Goal: Task Accomplishment & Management: Manage account settings

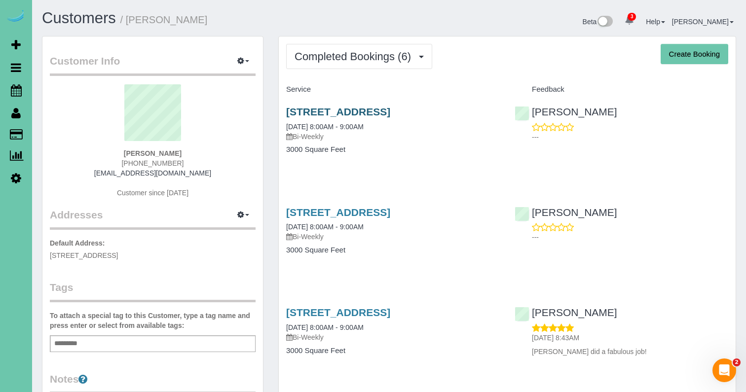
click at [390, 113] on link "18407 Lake St, Elkhorn, NE 68022" at bounding box center [338, 111] width 104 height 11
click at [390, 111] on link "18407 Lake St, Elkhorn, NE 68022" at bounding box center [338, 111] width 104 height 11
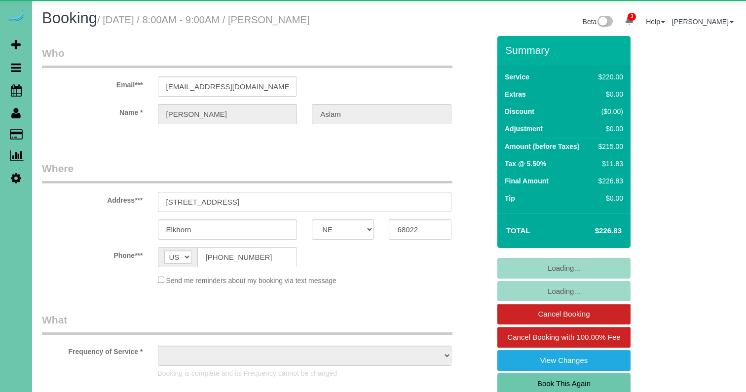
select select "NE"
select select "object:895"
select select "string:fspay-d8764939-ecc7-4084-ac6d-6f55f3bf2d48"
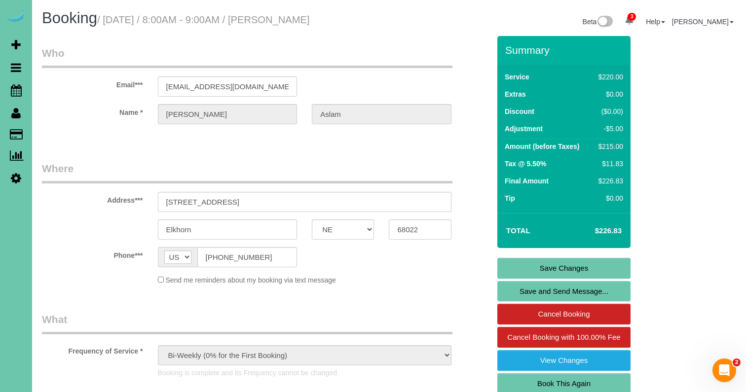
drag, startPoint x: 550, startPoint y: 378, endPoint x: 542, endPoint y: 378, distance: 7.4
click at [549, 379] on link "Book This Again" at bounding box center [563, 383] width 133 height 21
select select "NE"
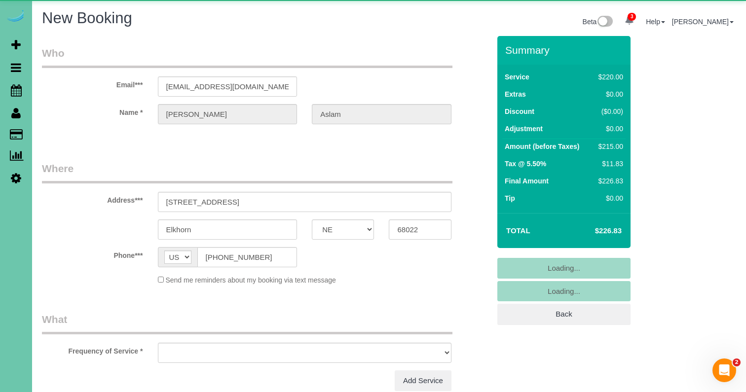
select select "object:1411"
select select "string:fspay-d8764939-ecc7-4084-ac6d-6f55f3bf2d48"
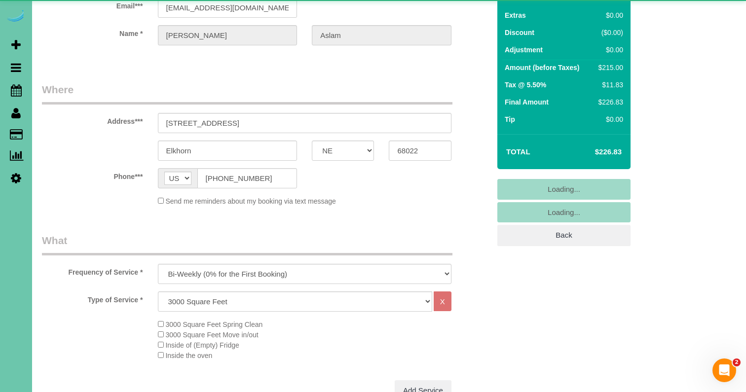
scroll to position [79, 0]
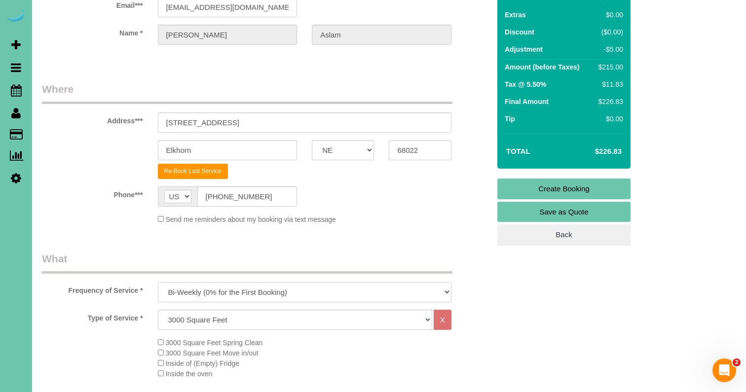
select select "object:1694"
select select "160"
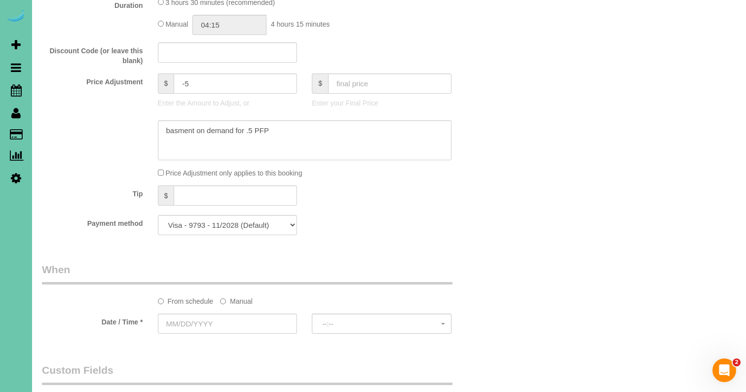
scroll to position [470, 0]
drag, startPoint x: 292, startPoint y: 126, endPoint x: 99, endPoint y: 115, distance: 193.6
click at [99, 115] on sui-booking-price-adjustment "Price Adjustment $ -5 Enter the Amount to Adjust, or $ Enter your Final Price P…" at bounding box center [266, 123] width 448 height 105
drag, startPoint x: 146, startPoint y: 71, endPoint x: 119, endPoint y: 69, distance: 27.8
click at [119, 69] on fieldset "What Frequency of Service * One Time Weekly (0% for the First Booking) Bi-Weekl…" at bounding box center [266, 51] width 448 height 380
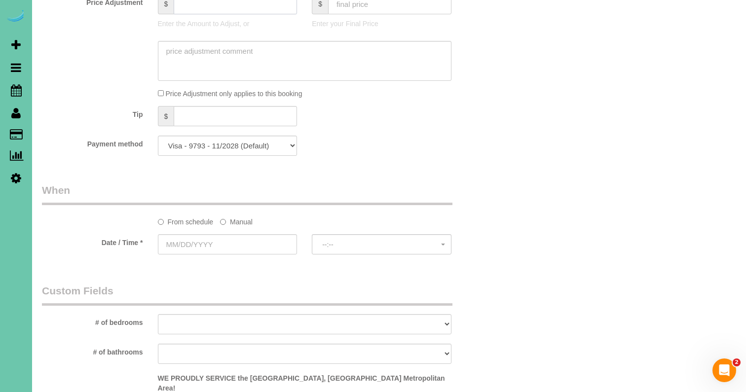
scroll to position [550, 0]
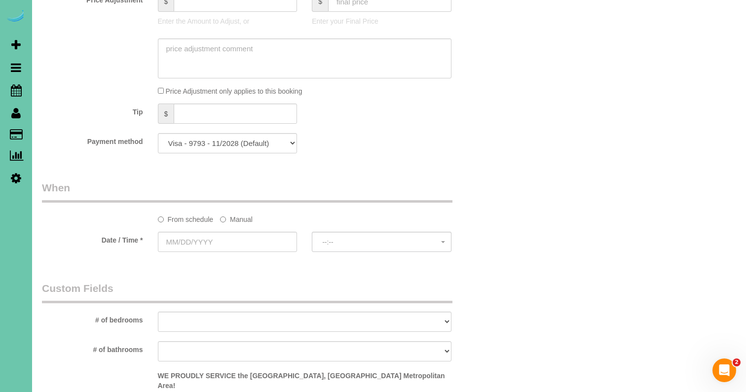
drag, startPoint x: 237, startPoint y: 217, endPoint x: 227, endPoint y: 224, distance: 12.0
click at [236, 217] on label "Manual" at bounding box center [236, 217] width 33 height 13
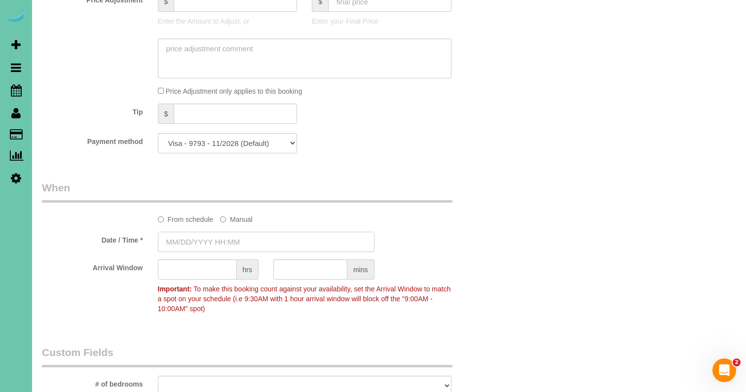
click at [216, 236] on input "text" at bounding box center [266, 242] width 216 height 20
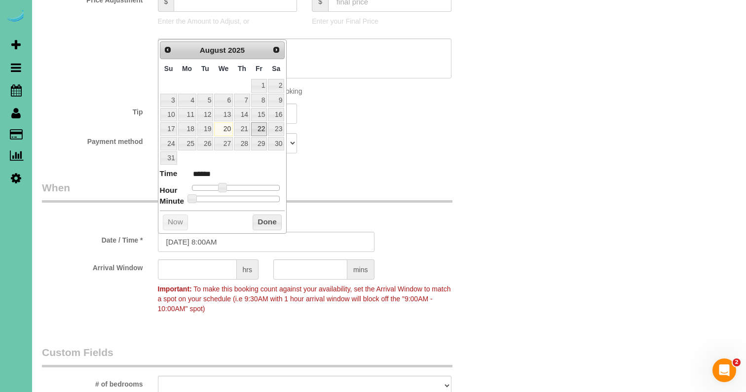
click at [258, 126] on link "22" at bounding box center [259, 128] width 16 height 13
type input "08/22/2025 9:00AM"
type input "******"
type input "08/22/2025 10:00AM"
type input "*******"
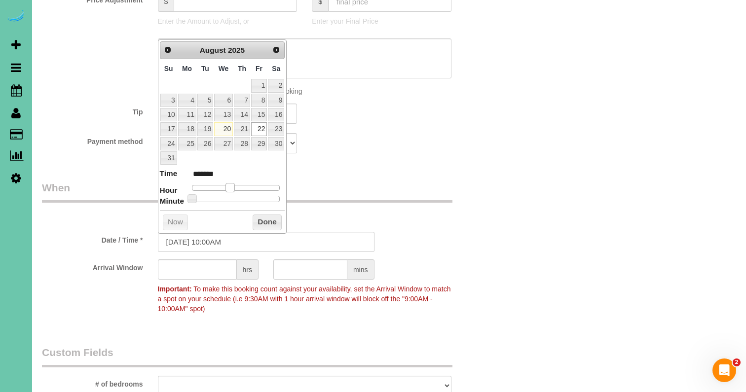
type input "08/22/2025 11:00AM"
type input "*******"
drag, startPoint x: 224, startPoint y: 186, endPoint x: 234, endPoint y: 192, distance: 11.3
click at [235, 187] on span at bounding box center [233, 187] width 9 height 9
type input "0"
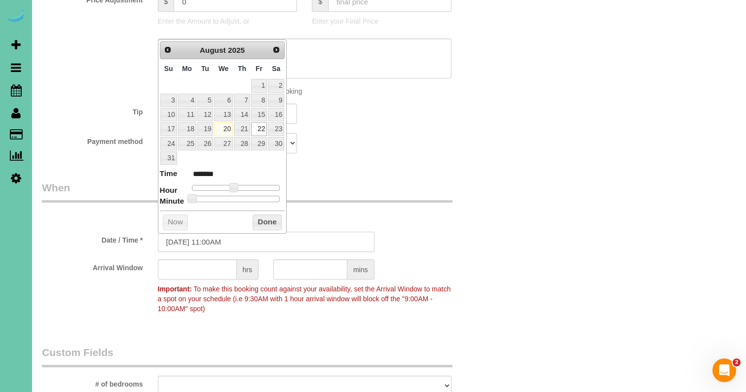
drag, startPoint x: 220, startPoint y: 240, endPoint x: 212, endPoint y: 240, distance: 8.4
click at [219, 240] on input "08/22/2025 11:00AM" at bounding box center [266, 242] width 216 height 20
type input "08/22/2025 11:30AM"
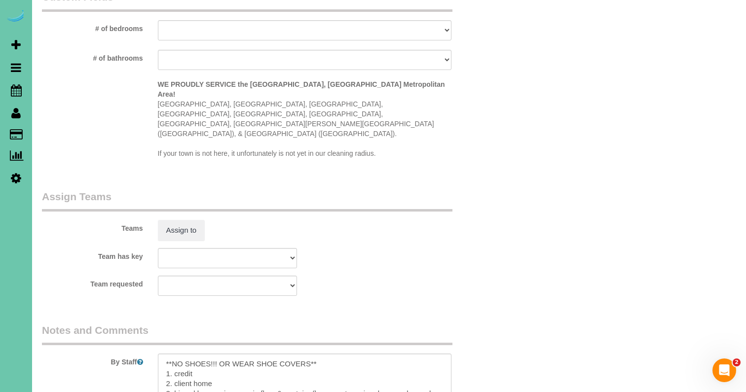
scroll to position [937, 0]
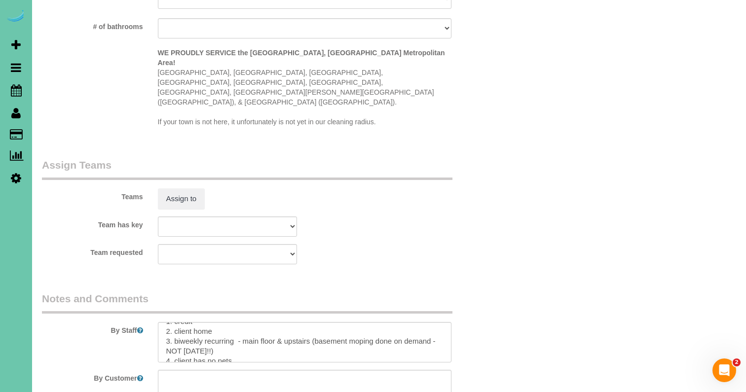
type input "30"
drag, startPoint x: 221, startPoint y: 321, endPoint x: 180, endPoint y: 304, distance: 45.1
click at [180, 322] on textarea at bounding box center [304, 342] width 293 height 40
click at [237, 322] on textarea at bounding box center [304, 342] width 293 height 40
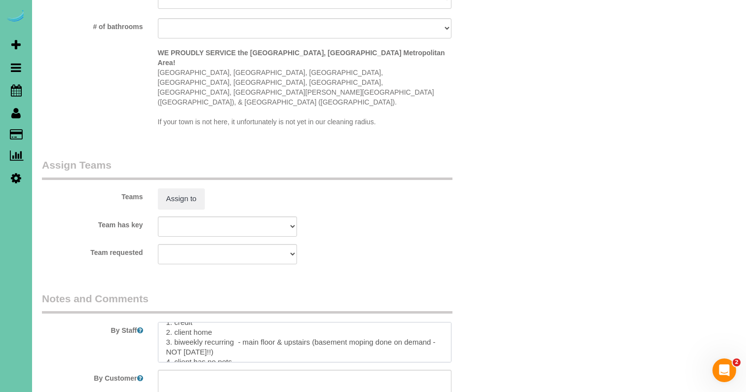
drag, startPoint x: 217, startPoint y: 319, endPoint x: 219, endPoint y: 314, distance: 5.1
click at [174, 322] on textarea at bounding box center [304, 342] width 293 height 40
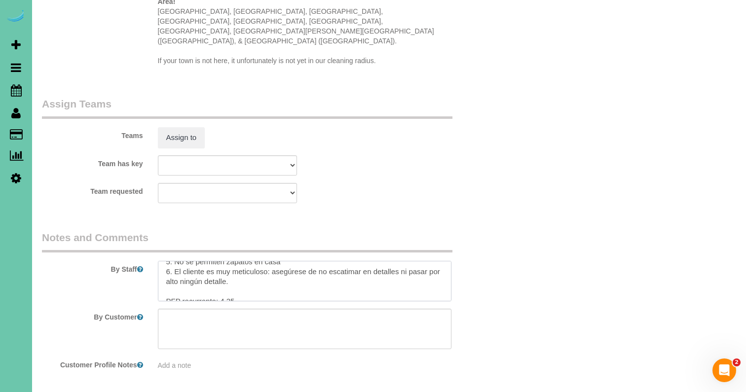
scroll to position [1006, 0]
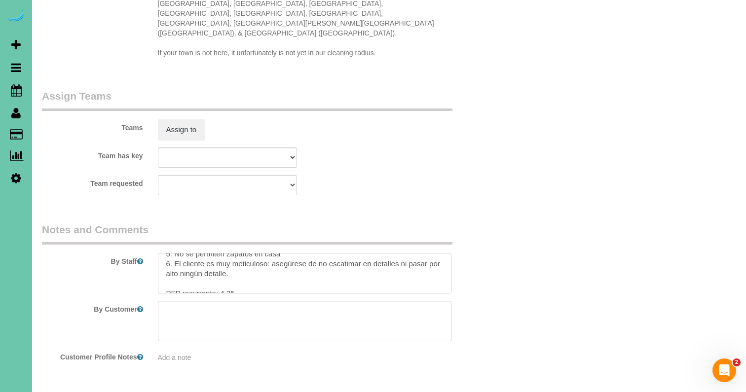
drag, startPoint x: 184, startPoint y: 324, endPoint x: 249, endPoint y: 443, distance: 135.7
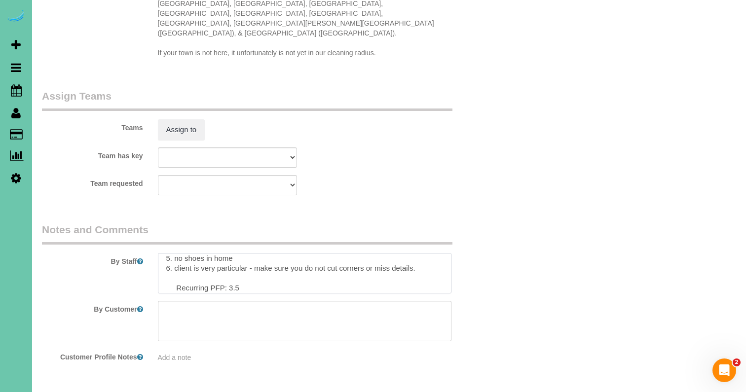
drag, startPoint x: 177, startPoint y: 253, endPoint x: 158, endPoint y: 252, distance: 18.8
click at [158, 253] on textarea at bounding box center [304, 273] width 293 height 40
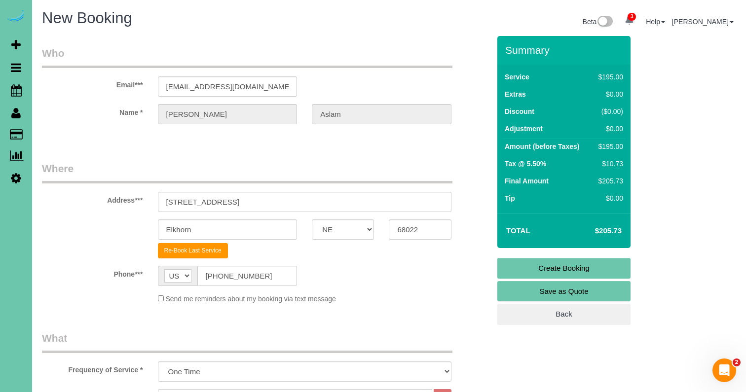
scroll to position [0, 0]
type textarea "**NO SHOES!!! OR WEAR SHOE COVERS** 1. credit 2. client home 3. biweekly client…"
click at [525, 270] on link "Create Booking" at bounding box center [563, 268] width 133 height 21
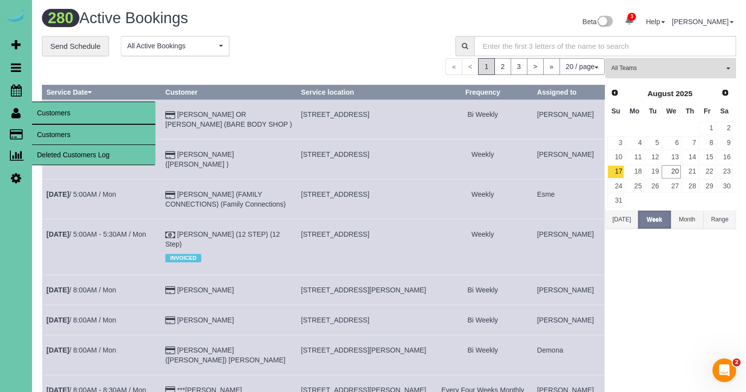
drag, startPoint x: 46, startPoint y: 129, endPoint x: 33, endPoint y: 127, distance: 13.5
click at [46, 129] on link "Customers" at bounding box center [93, 135] width 123 height 20
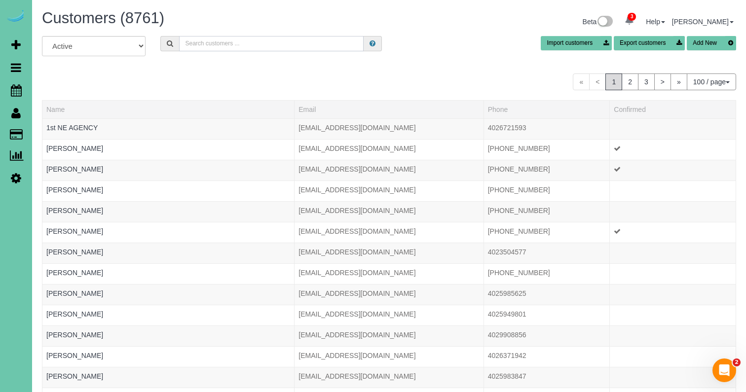
click at [223, 46] on input "text" at bounding box center [271, 43] width 184 height 15
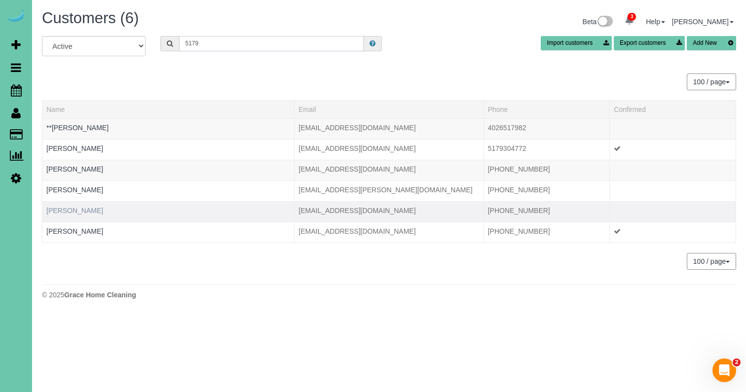
type input "5179"
click at [80, 210] on link "Jessica Blaylock" at bounding box center [74, 211] width 57 height 8
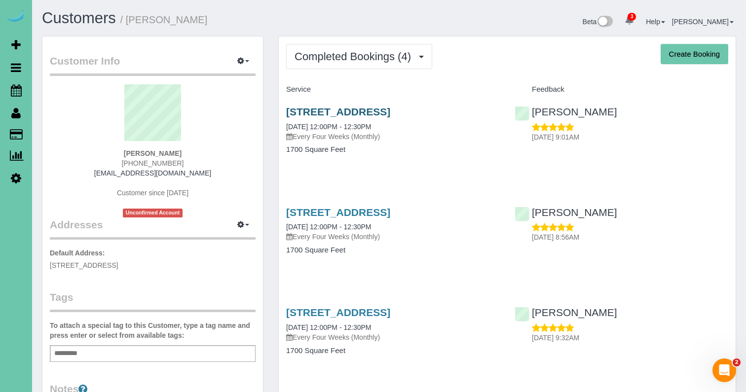
click at [348, 112] on link "2025 S 80th Ave, Omaha, NE 68124" at bounding box center [338, 111] width 104 height 11
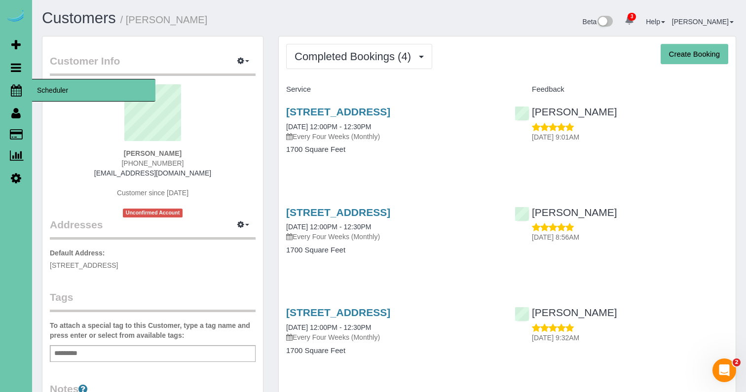
click at [20, 93] on icon at bounding box center [16, 90] width 11 height 12
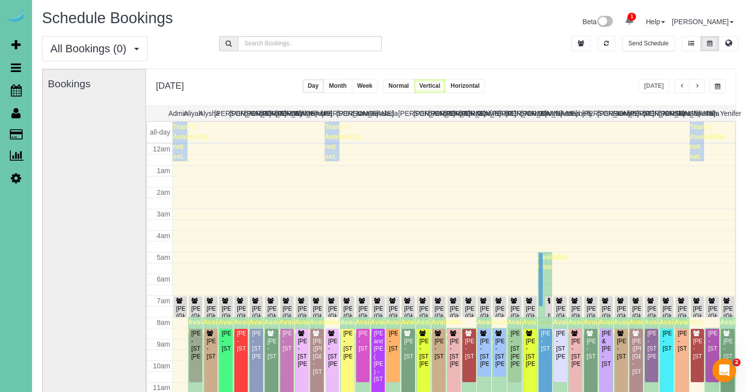
scroll to position [131, 0]
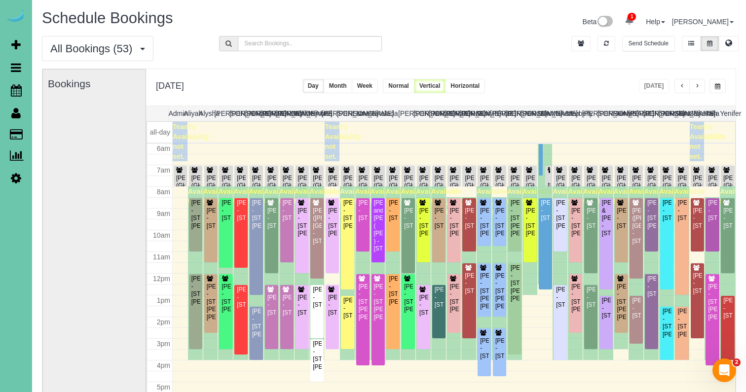
click at [713, 86] on button "button" at bounding box center [717, 86] width 16 height 14
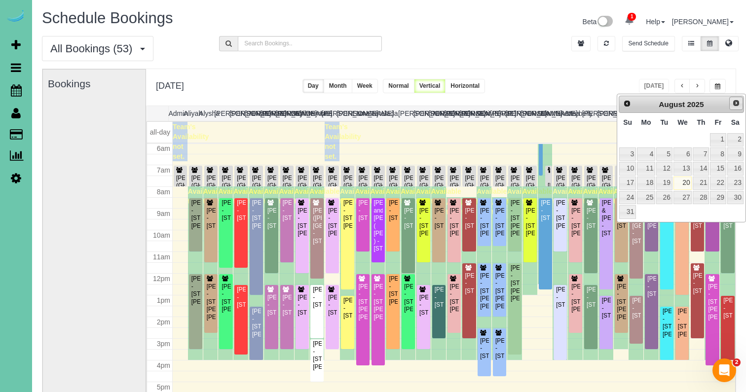
click at [732, 103] on span "Next" at bounding box center [736, 103] width 8 height 8
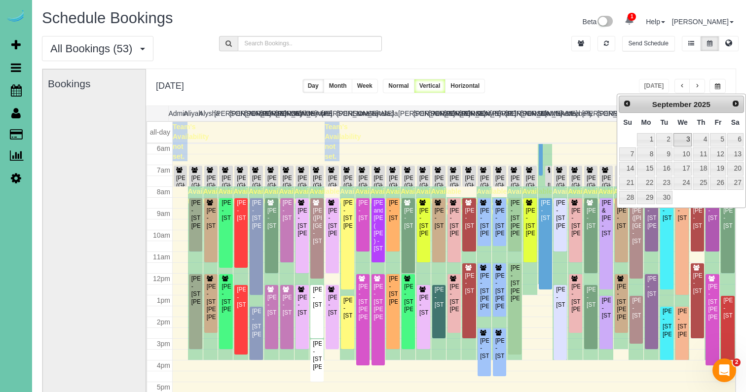
click at [684, 134] on link "3" at bounding box center [682, 139] width 19 height 13
type input "**********"
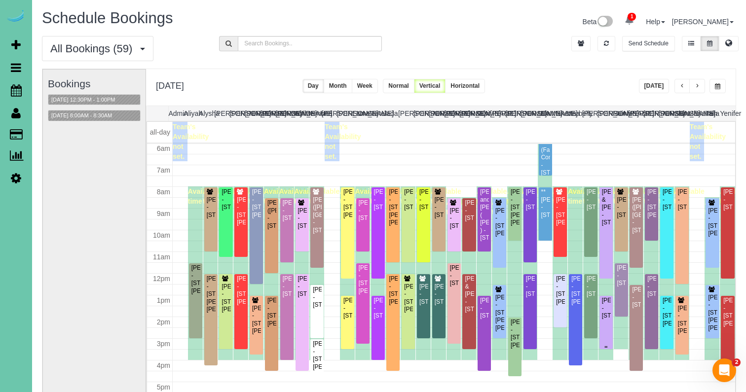
click at [604, 317] on div "Janelle Beadle - 5858 Pine Street, Omaha, NE 68106" at bounding box center [605, 308] width 9 height 23
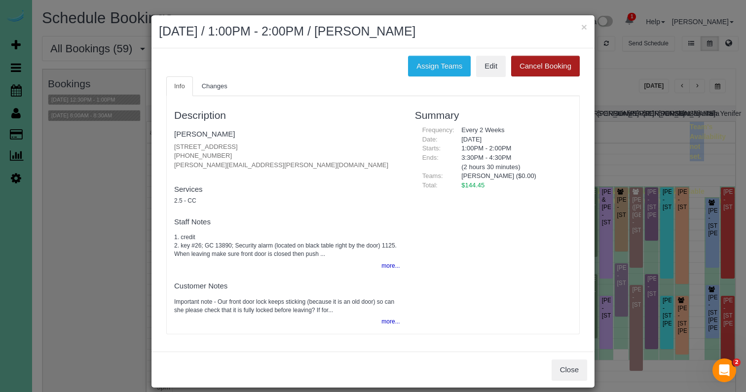
click at [554, 67] on button "Cancel Booking" at bounding box center [545, 66] width 69 height 21
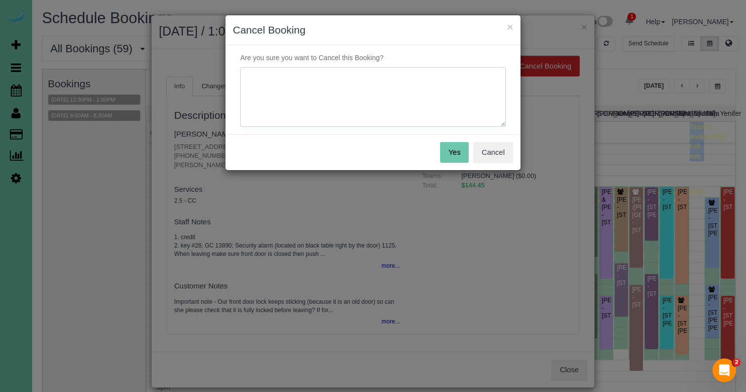
click at [493, 90] on textarea at bounding box center [372, 97] width 265 height 60
type textarea "traveling"
click at [456, 152] on button "Yes" at bounding box center [454, 152] width 29 height 21
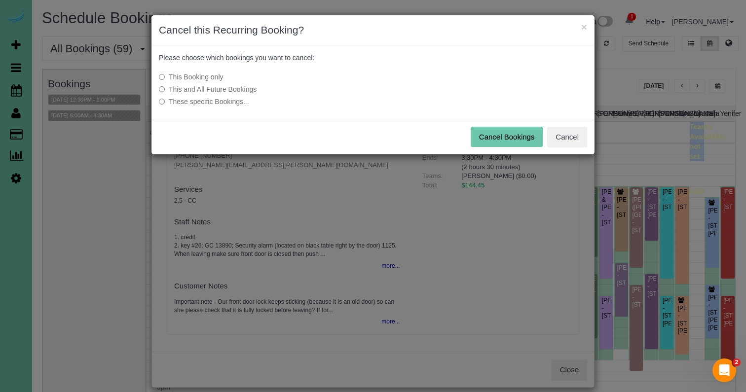
drag, startPoint x: 487, startPoint y: 130, endPoint x: 65, endPoint y: 117, distance: 421.8
click at [484, 130] on button "Cancel Bookings" at bounding box center [506, 137] width 72 height 21
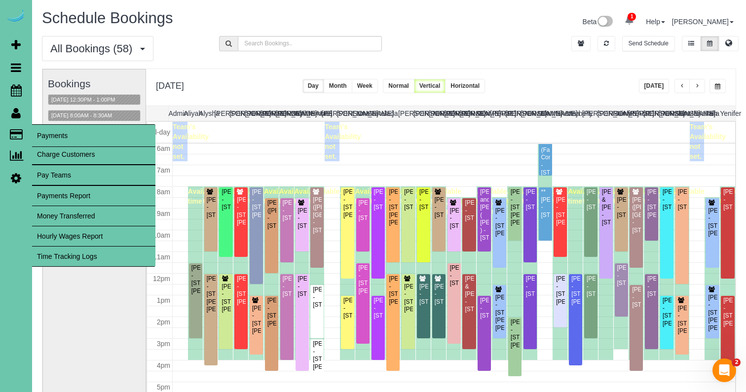
click at [69, 159] on link "Charge Customers" at bounding box center [93, 154] width 123 height 20
select select
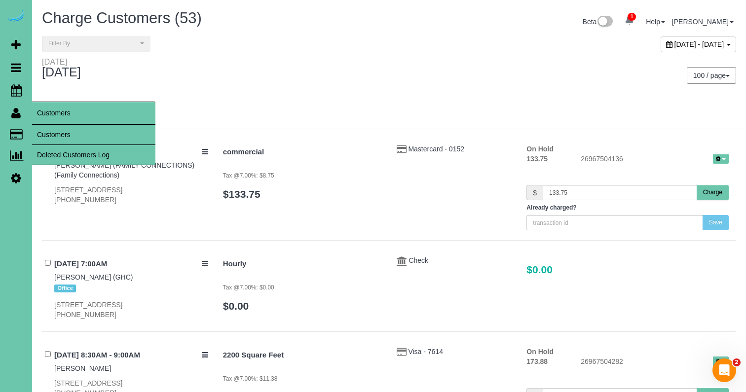
drag, startPoint x: 59, startPoint y: 138, endPoint x: 66, endPoint y: 135, distance: 7.1
click at [59, 138] on link "Customers" at bounding box center [93, 135] width 123 height 20
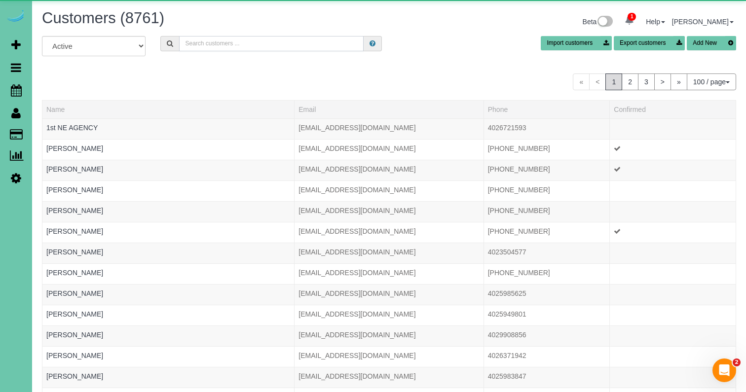
click at [280, 49] on input "text" at bounding box center [271, 43] width 184 height 15
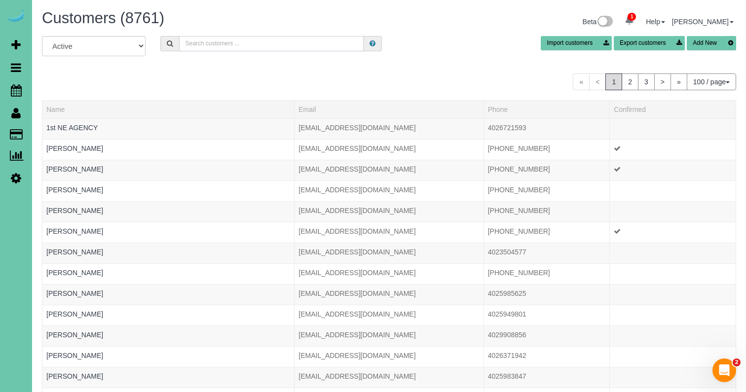
type input "c"
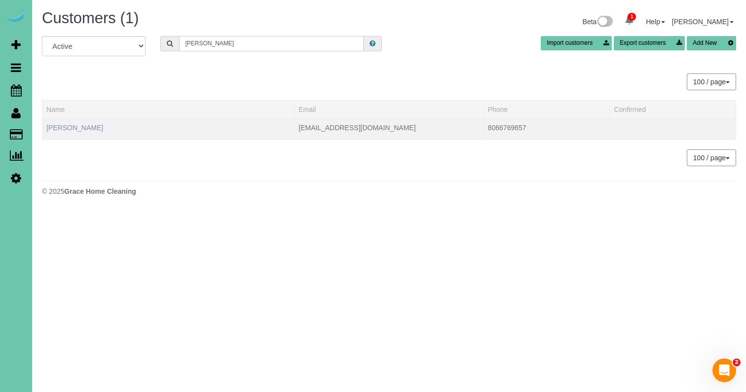
type input "Scott w"
click at [73, 126] on link "Scott Winter" at bounding box center [74, 128] width 57 height 8
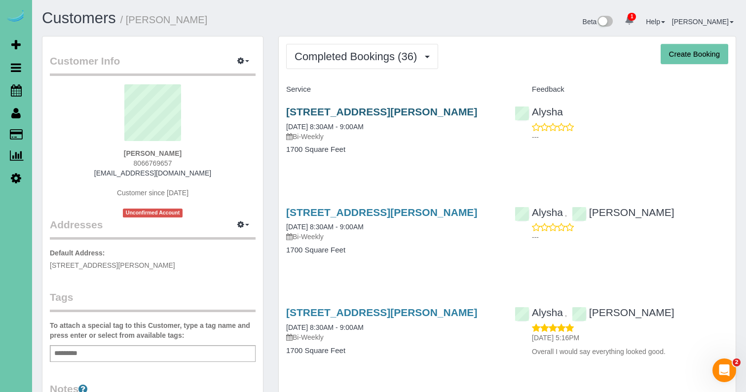
click at [295, 109] on link "20511 Ventana Street, Gretna, NE 68028" at bounding box center [381, 111] width 191 height 11
click at [414, 214] on link "20511 Ventana Street, Gretna, NE 68028" at bounding box center [381, 212] width 191 height 11
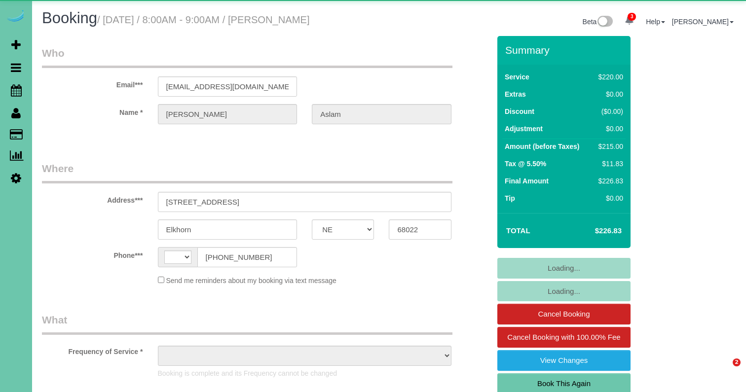
select select "NE"
select select "string:[GEOGRAPHIC_DATA]"
select select "object:895"
select select "string:fspay-d8764939-ecc7-4084-ac6d-6f55f3bf2d48"
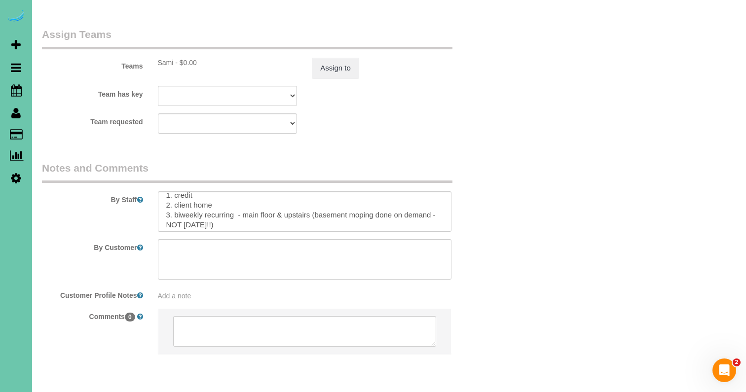
scroll to position [17, 0]
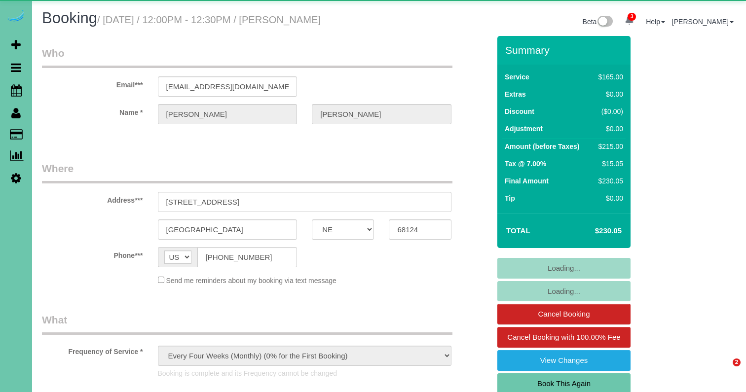
select select "NE"
select select "object:952"
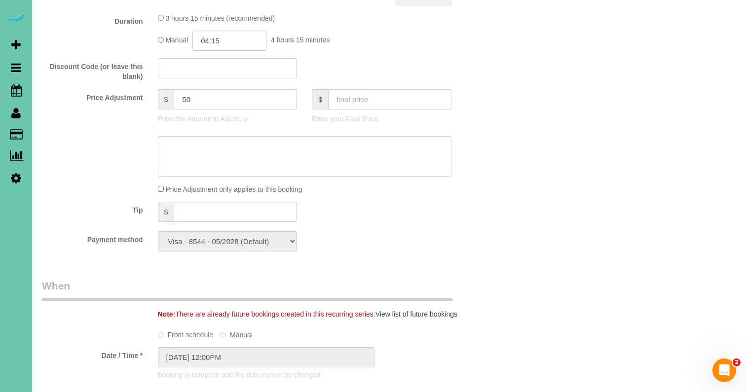
scroll to position [501, 0]
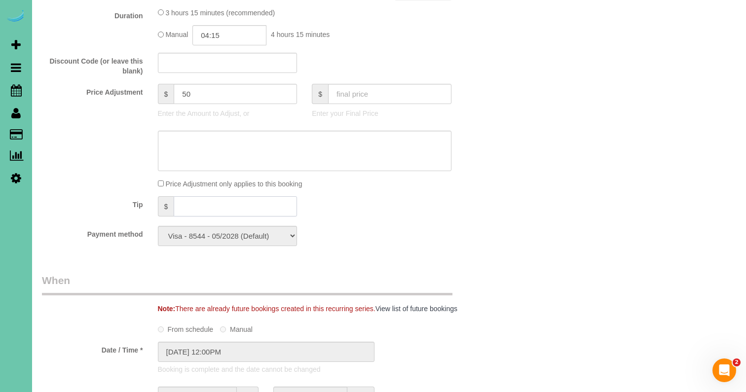
click at [194, 205] on input "text" at bounding box center [235, 206] width 123 height 20
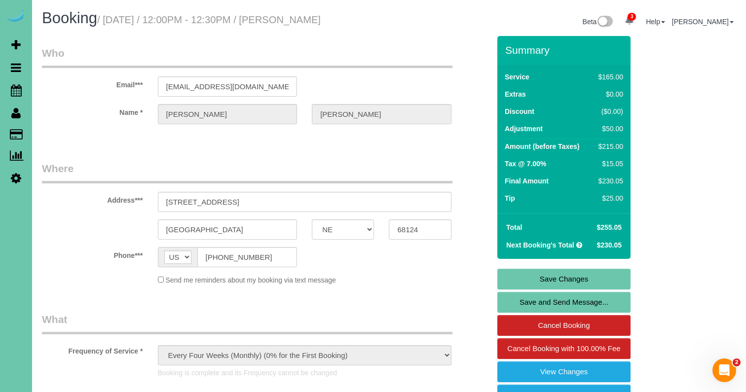
scroll to position [0, 0]
type input "25"
click at [534, 275] on link "Save Changes" at bounding box center [563, 279] width 133 height 21
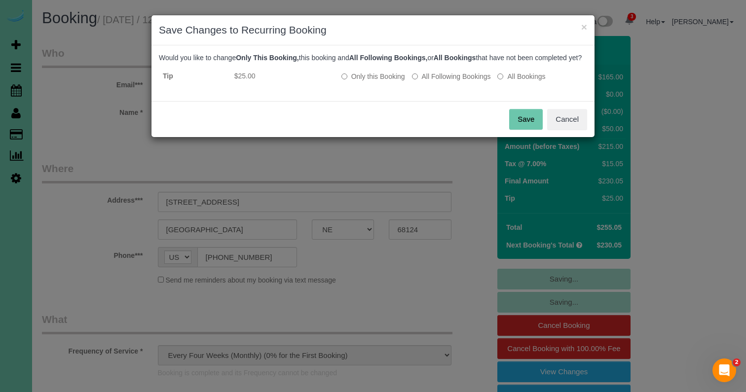
click at [530, 124] on button "Save" at bounding box center [526, 119] width 34 height 21
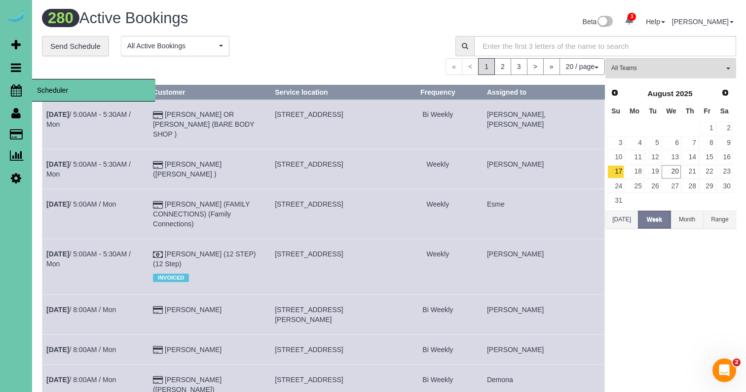
click at [23, 94] on link "Scheduler" at bounding box center [16, 90] width 32 height 23
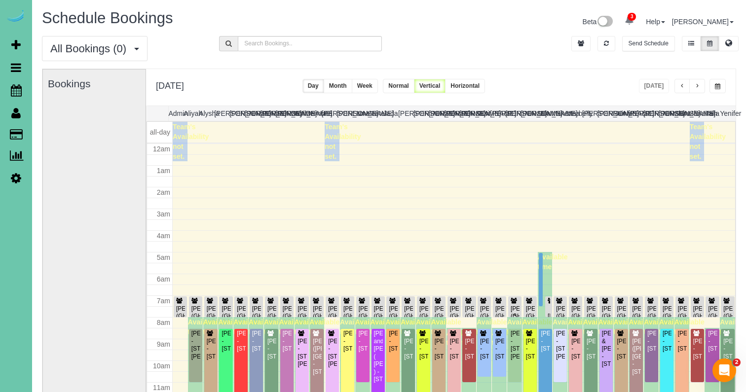
scroll to position [131, 0]
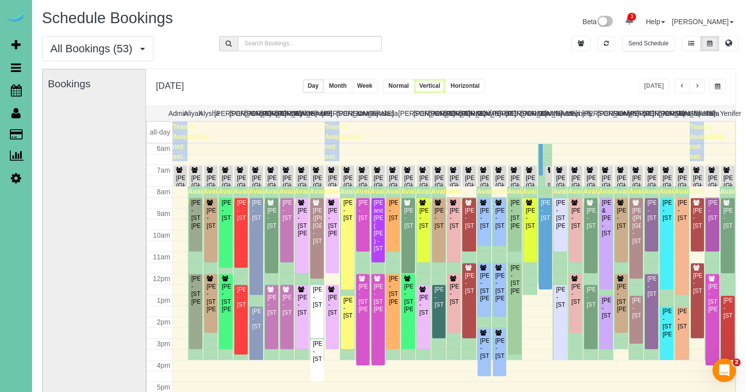
click at [720, 85] on button "button" at bounding box center [717, 86] width 16 height 14
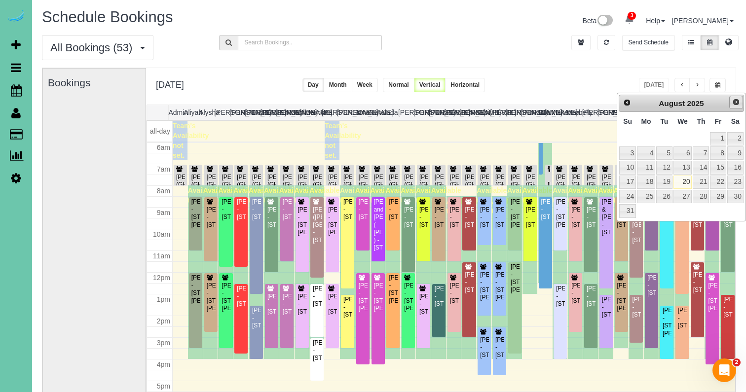
scroll to position [0, 0]
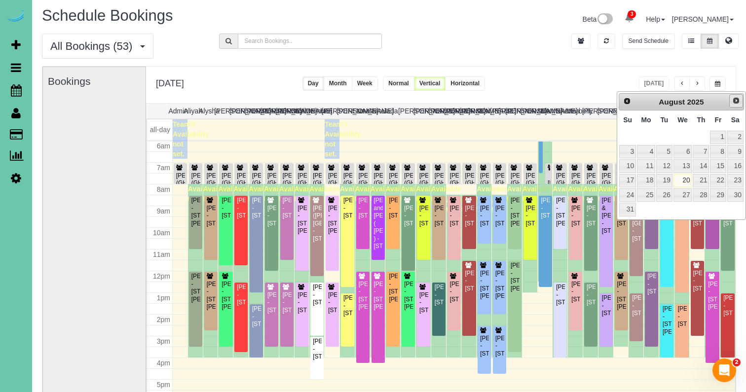
click at [732, 104] on span "Next" at bounding box center [736, 101] width 8 height 8
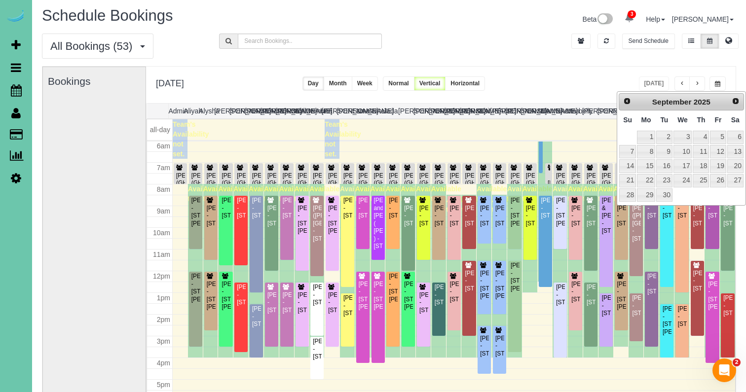
scroll to position [1, 0]
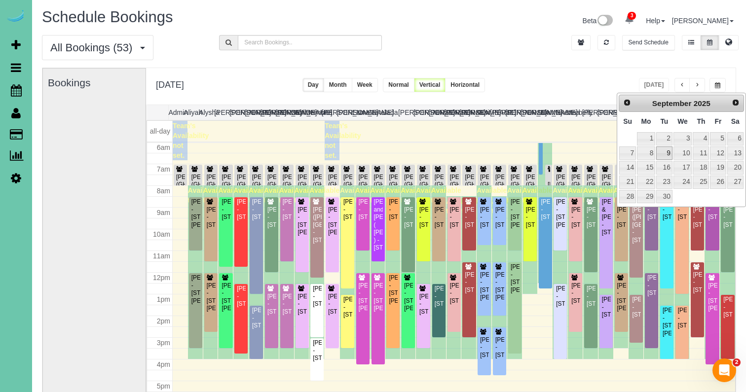
click at [663, 147] on link "9" at bounding box center [664, 152] width 16 height 13
type input "**********"
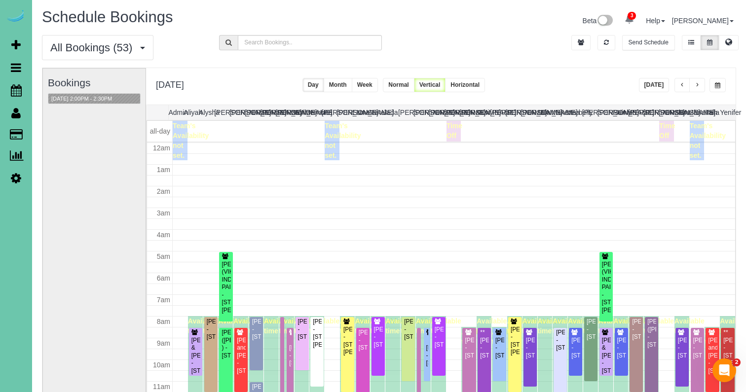
scroll to position [131, 0]
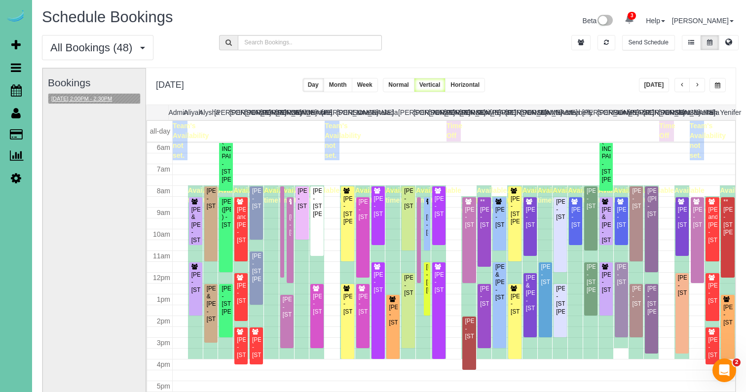
click at [101, 99] on button "09/09/2025 2:00PM - 2:30PM" at bounding box center [81, 99] width 67 height 10
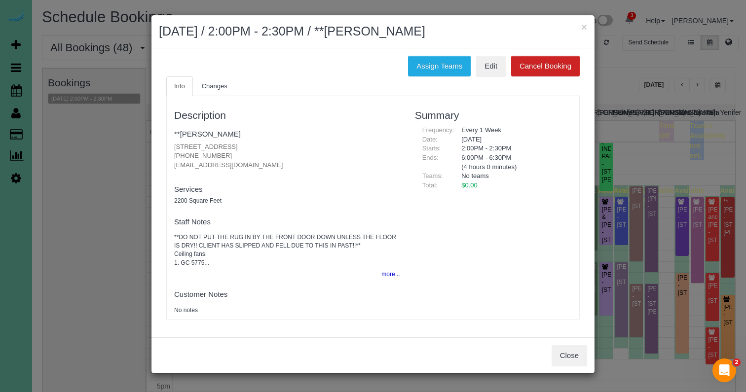
drag, startPoint x: 569, startPoint y: 351, endPoint x: 556, endPoint y: 348, distance: 12.7
click at [569, 351] on button "Close" at bounding box center [569, 355] width 36 height 21
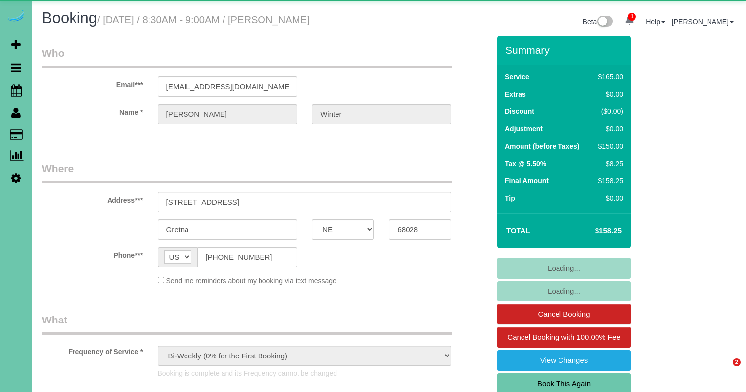
select select "NE"
select select "object:931"
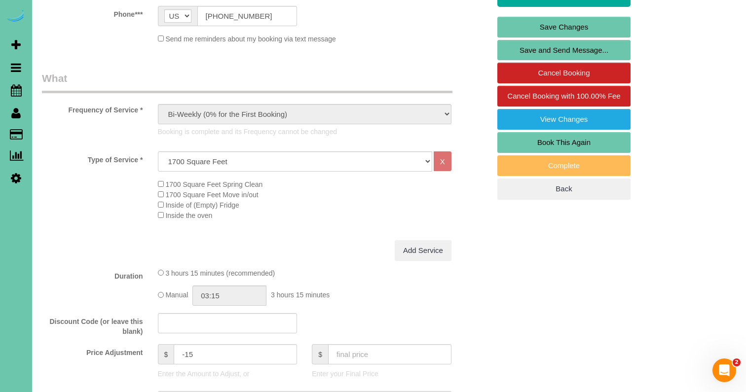
scroll to position [274, 0]
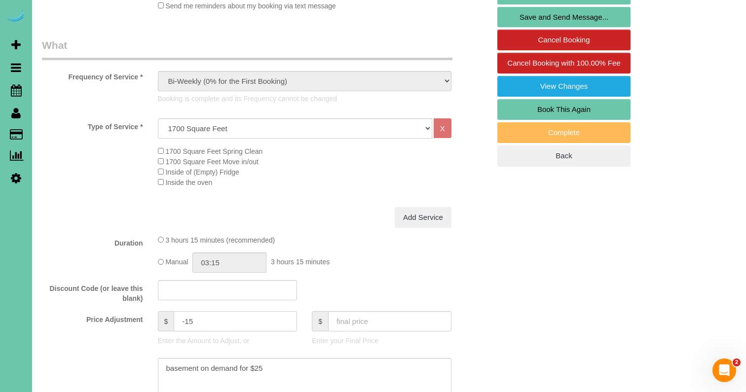
click at [188, 319] on input "-15" at bounding box center [235, 321] width 123 height 20
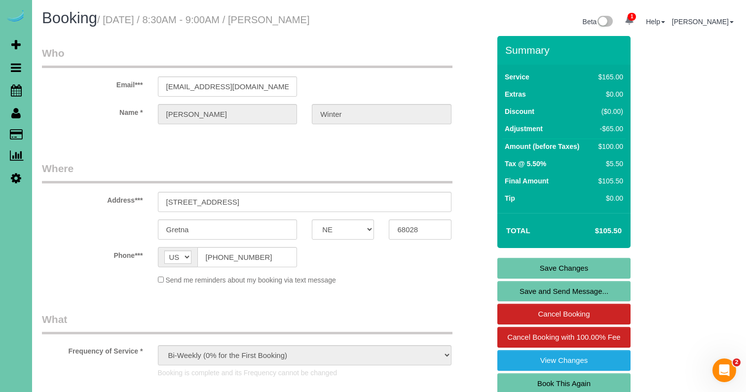
scroll to position [0, 0]
type input "-65"
click at [530, 266] on link "Save Changes" at bounding box center [563, 268] width 133 height 21
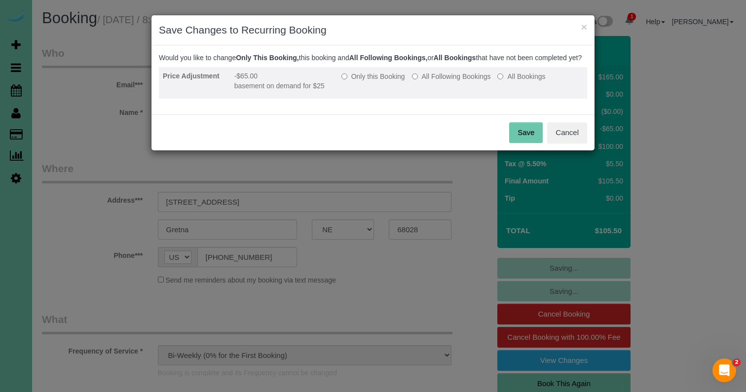
drag, startPoint x: 366, startPoint y: 84, endPoint x: 373, endPoint y: 88, distance: 7.5
click at [367, 81] on label "Only this Booking" at bounding box center [373, 76] width 64 height 10
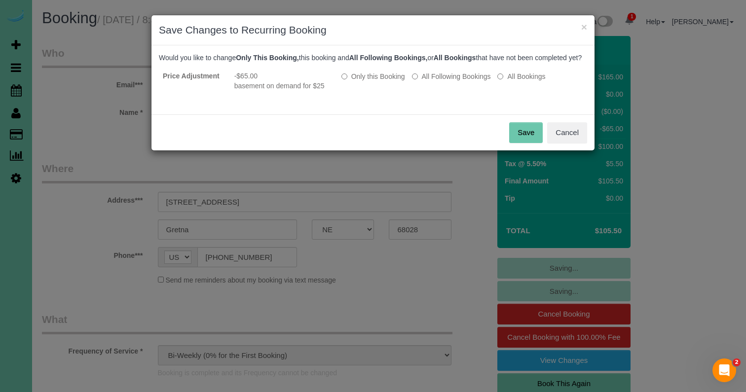
click at [533, 139] on button "Save" at bounding box center [526, 132] width 34 height 21
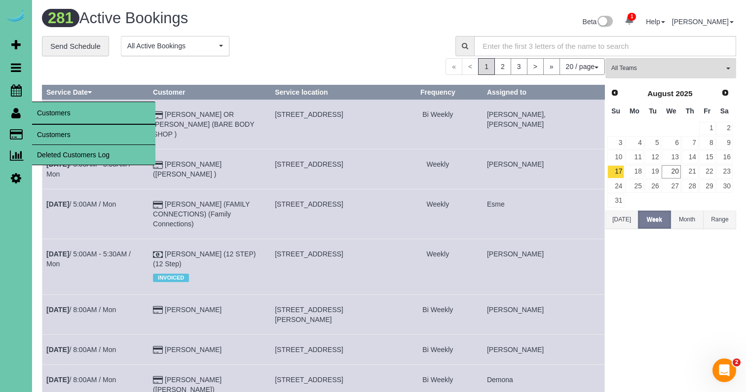
click at [42, 130] on link "Customers" at bounding box center [93, 135] width 123 height 20
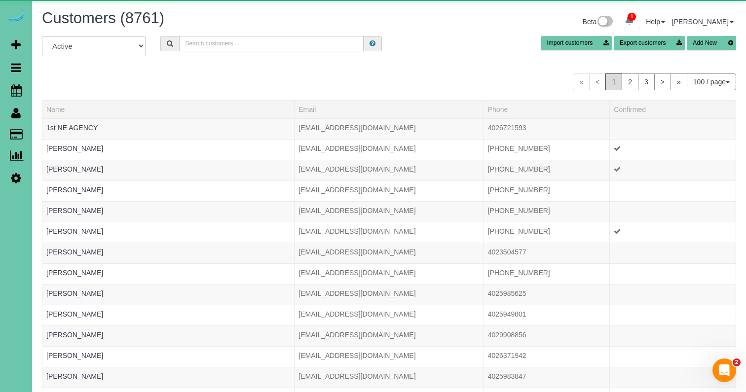
click at [212, 45] on input "text" at bounding box center [271, 43] width 184 height 15
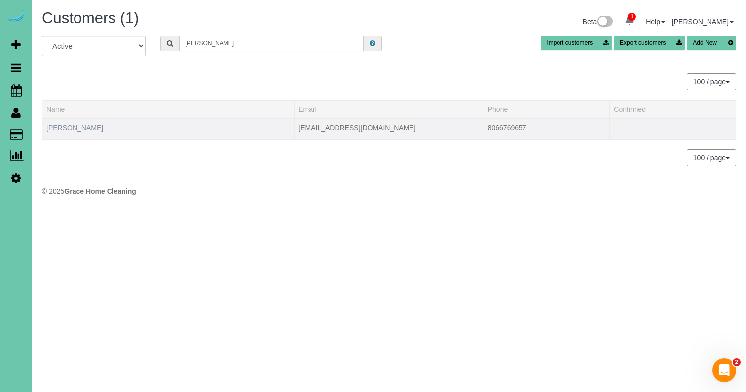
type input "Scott w"
click at [71, 126] on link "Scott Winter" at bounding box center [74, 128] width 57 height 8
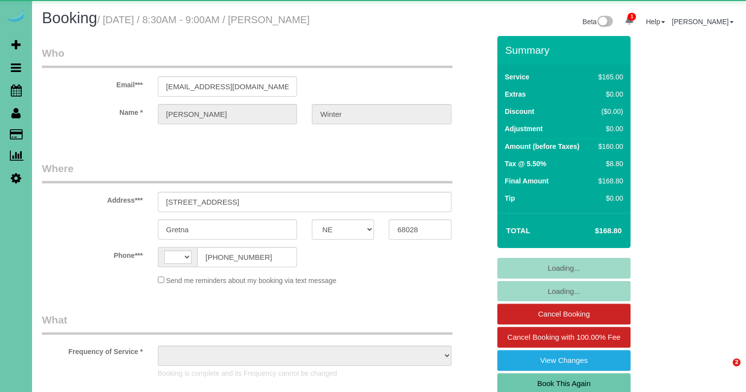
select select "NE"
select select "string:[GEOGRAPHIC_DATA]"
select select "object:940"
select select "string:fspay-df3f501f-0225-44ff-b2f9-45bbaaa56c2d"
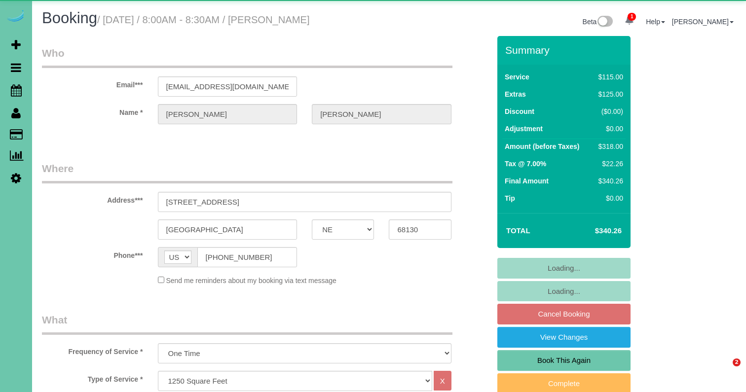
select select "NE"
select select "object:858"
select select "number:35"
select select "number:40"
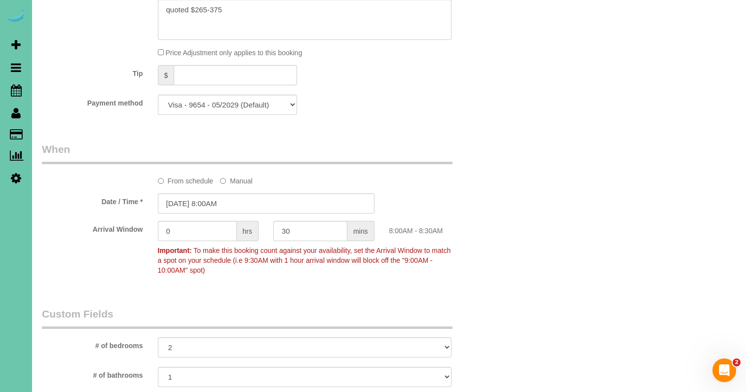
scroll to position [612, 0]
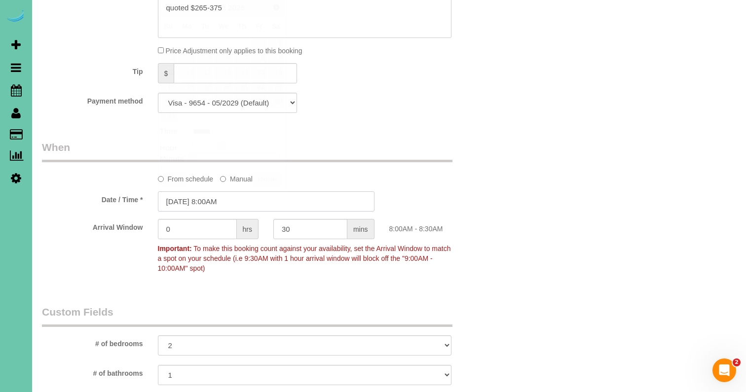
click at [216, 200] on input "[DATE] 8:00AM" at bounding box center [266, 201] width 216 height 20
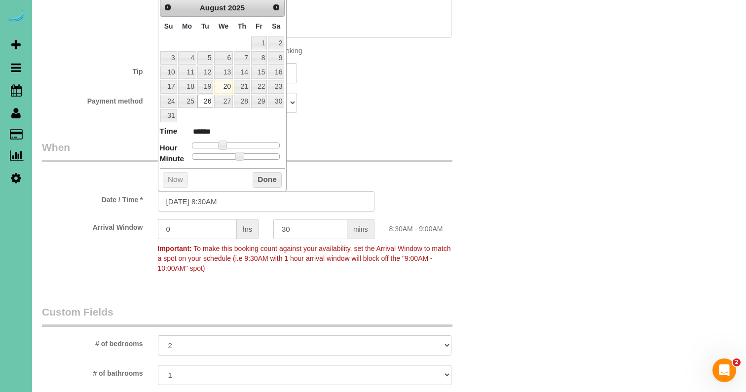
type input "[DATE] 8:30AM"
click at [415, 174] on div "From schedule Manual" at bounding box center [304, 177] width 308 height 13
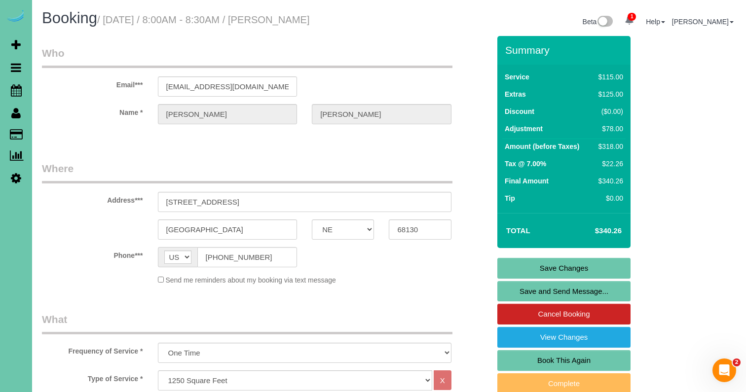
scroll to position [0, 0]
click at [513, 271] on link "Save Changes" at bounding box center [563, 268] width 133 height 21
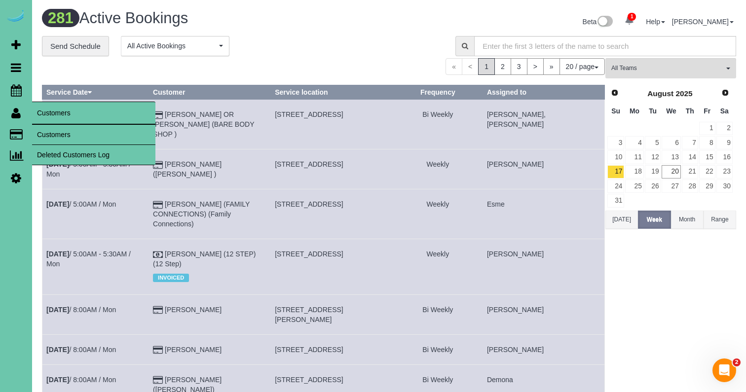
click at [53, 138] on link "Customers" at bounding box center [93, 135] width 123 height 20
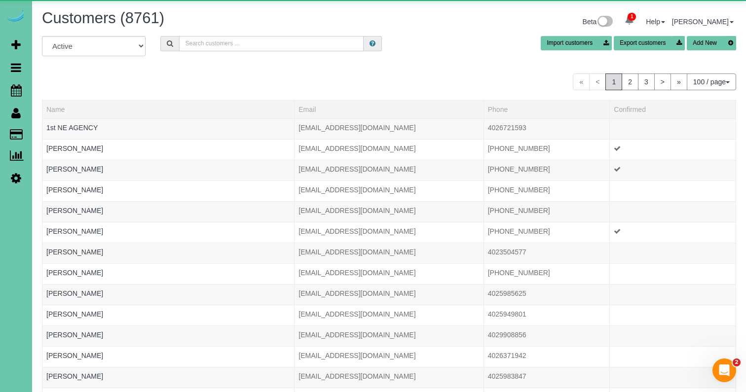
click at [239, 47] on input "text" at bounding box center [271, 43] width 184 height 15
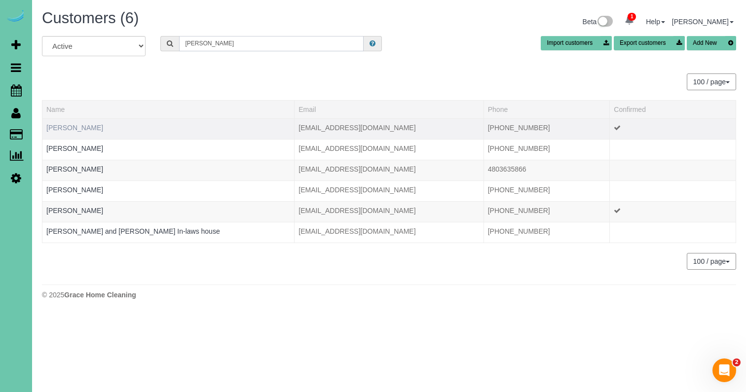
type input "[PERSON_NAME]"
click at [61, 130] on link "[PERSON_NAME]" at bounding box center [74, 128] width 57 height 8
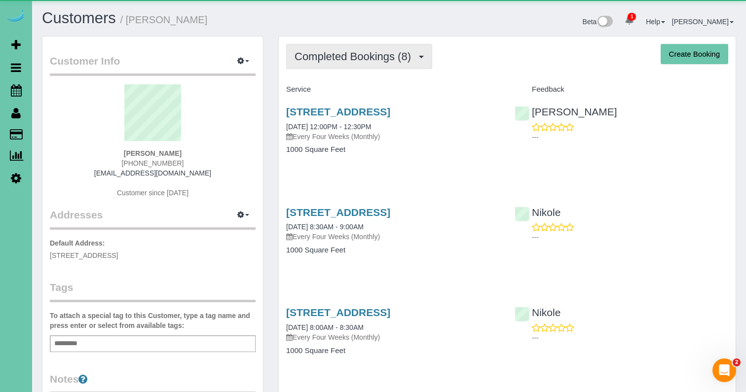
click at [351, 63] on button "Completed Bookings (8)" at bounding box center [359, 56] width 146 height 25
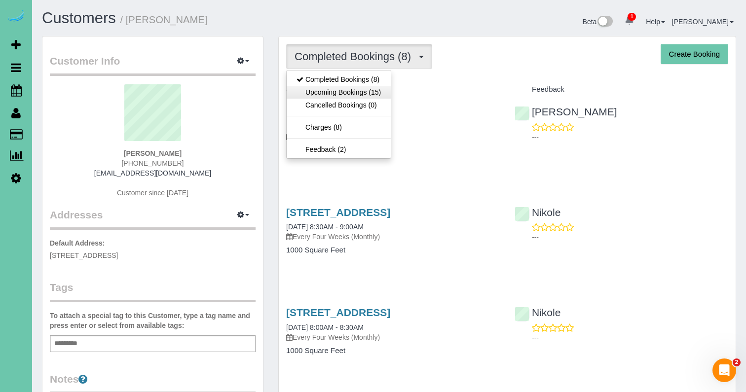
click at [347, 91] on link "Upcoming Bookings (15)" at bounding box center [338, 92] width 104 height 13
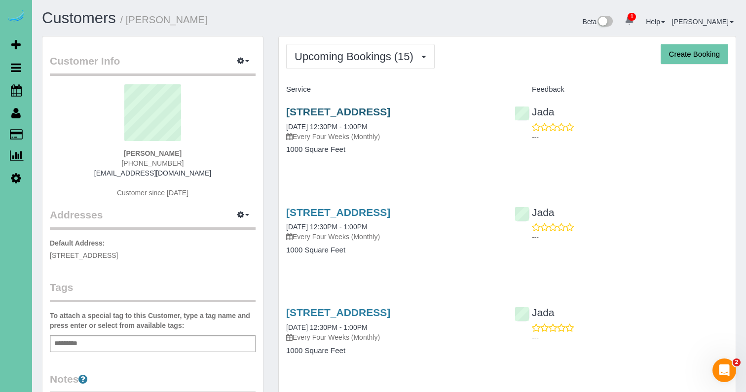
click at [342, 109] on link "[STREET_ADDRESS]" at bounding box center [338, 111] width 104 height 11
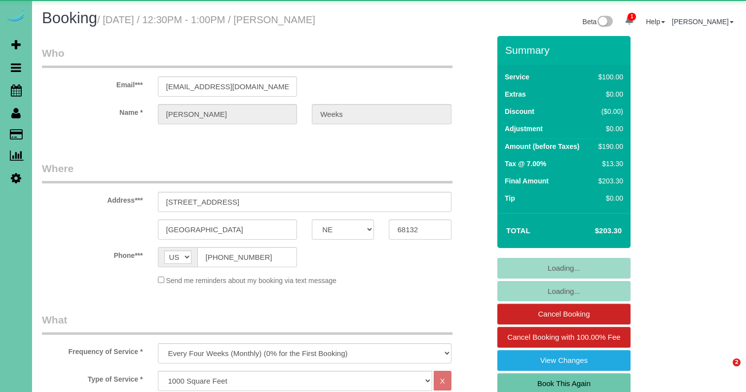
select select "NE"
select select "object:927"
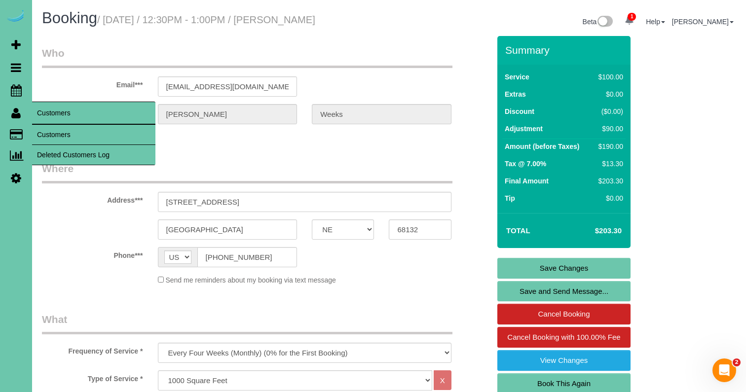
click at [52, 134] on link "Customers" at bounding box center [93, 135] width 123 height 20
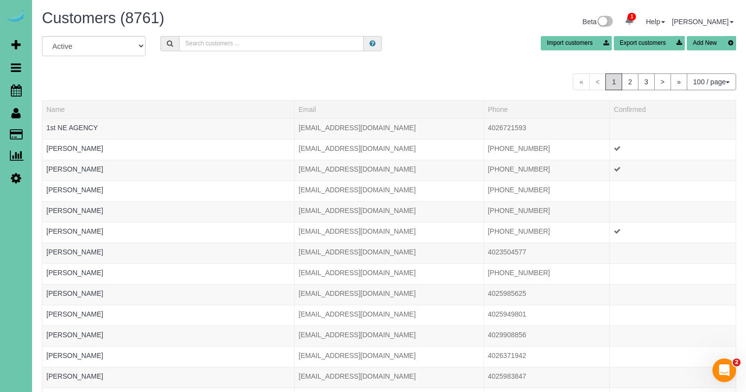
click at [204, 44] on input "text" at bounding box center [271, 43] width 184 height 15
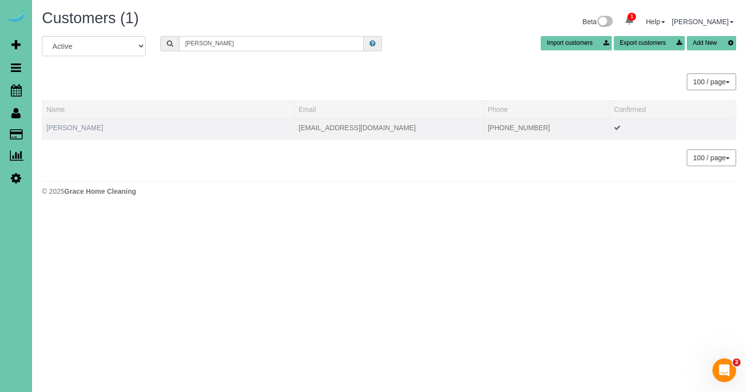
type input "[PERSON_NAME]"
click at [68, 128] on link "[PERSON_NAME]" at bounding box center [74, 128] width 57 height 8
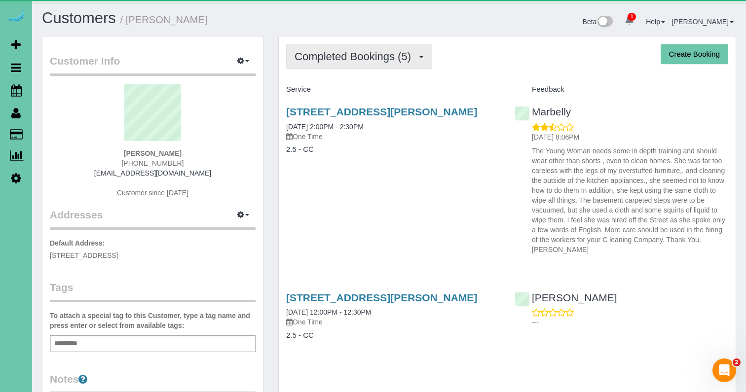
click at [357, 49] on button "Completed Bookings (5)" at bounding box center [359, 56] width 146 height 25
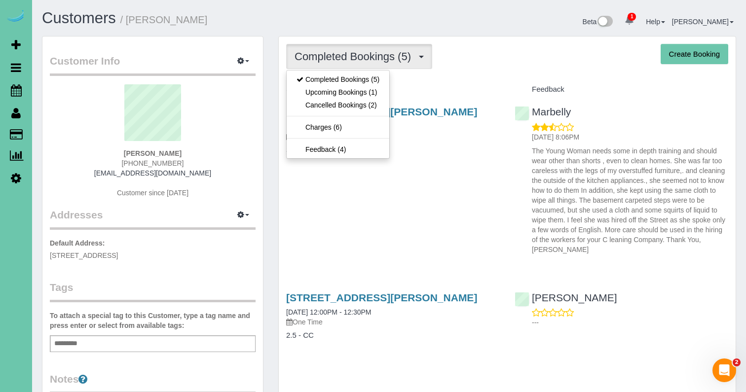
click at [352, 92] on link "Upcoming Bookings (1)" at bounding box center [337, 92] width 103 height 13
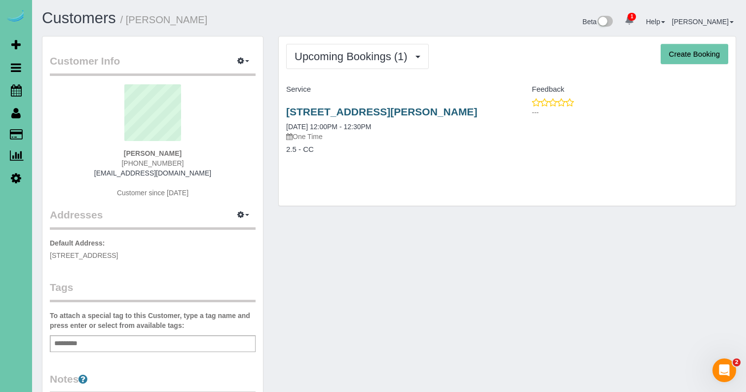
click at [346, 109] on link "20108 Maple St., Gretna, NE 68028" at bounding box center [381, 111] width 191 height 11
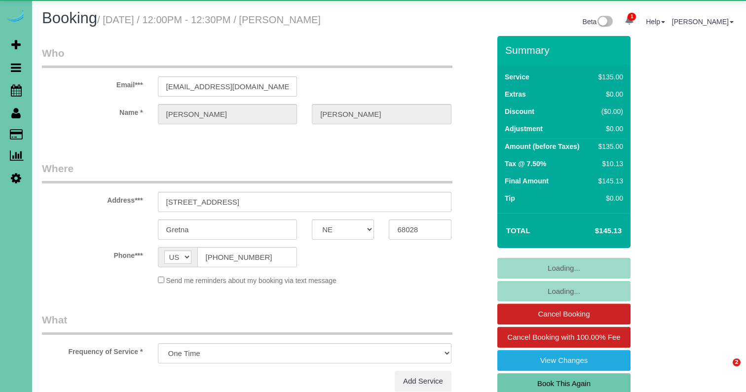
select select "NE"
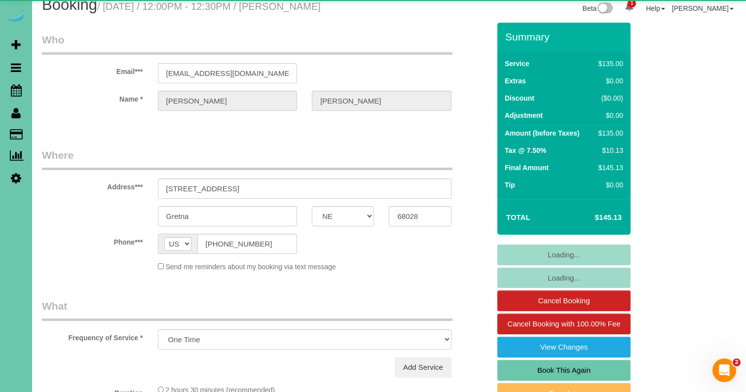
select select "object:902"
select select "number:34"
select select "number:40"
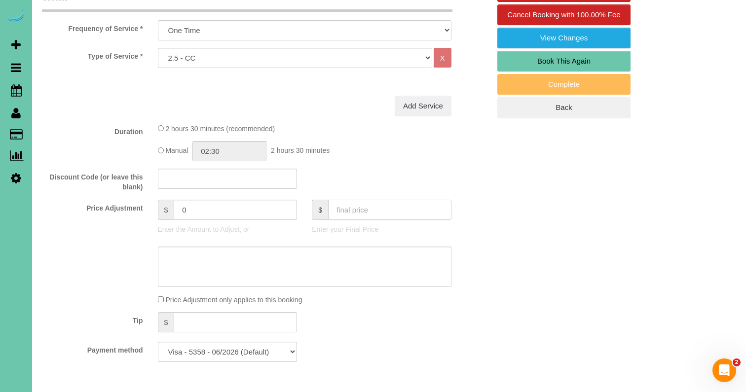
click at [343, 213] on input "text" at bounding box center [389, 210] width 123 height 20
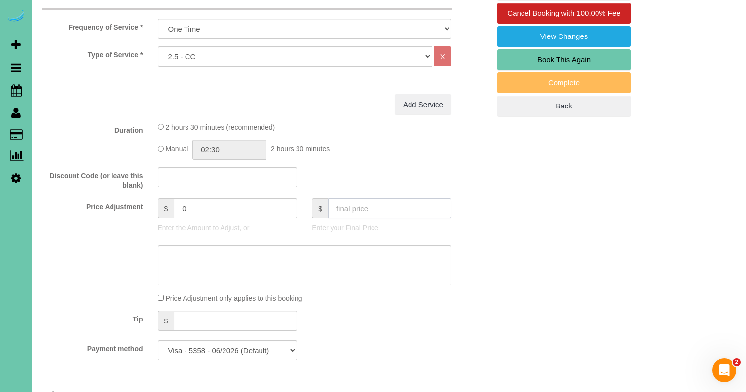
type input "0"
type input "-135"
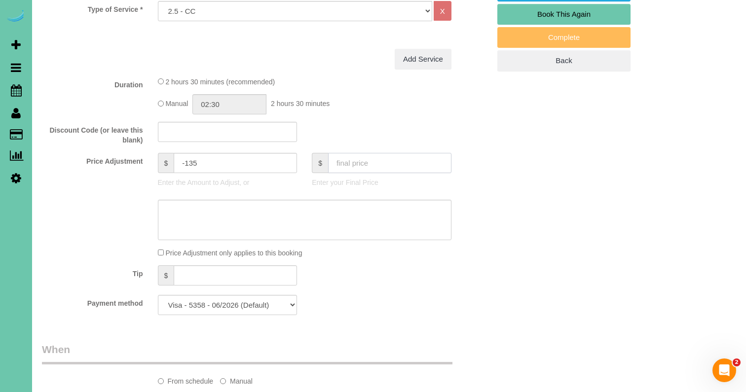
scroll to position [414, 0]
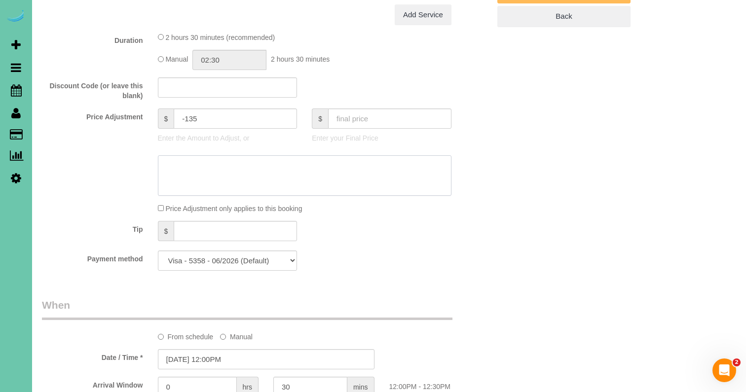
drag, startPoint x: 281, startPoint y: 173, endPoint x: 407, endPoint y: 160, distance: 127.3
click at [280, 173] on textarea at bounding box center [304, 175] width 293 height 40
type textarea "b"
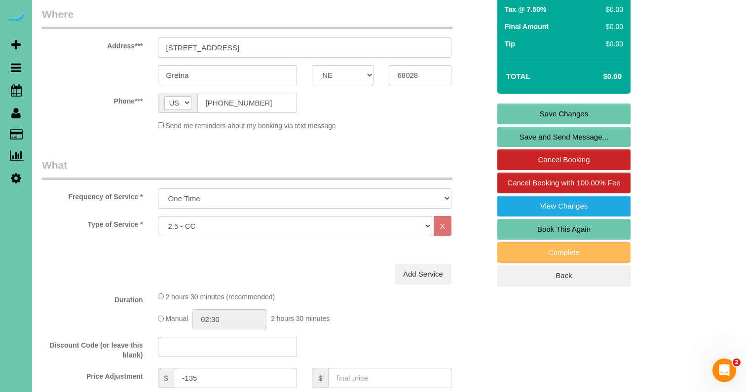
type textarea ""bad" service last time - free cleaning to make it right"
click at [556, 112] on link "Save Changes" at bounding box center [563, 114] width 133 height 21
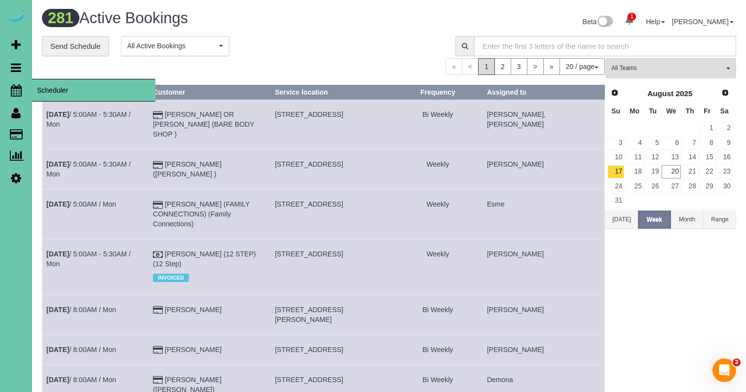
click at [13, 87] on icon at bounding box center [16, 90] width 11 height 12
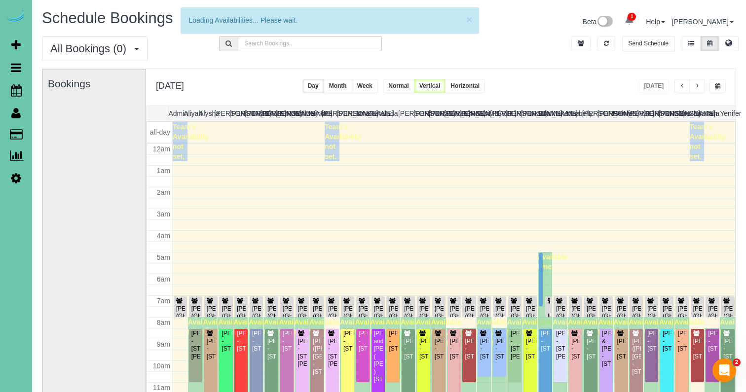
scroll to position [131, 0]
